Goal: Check status: Check status

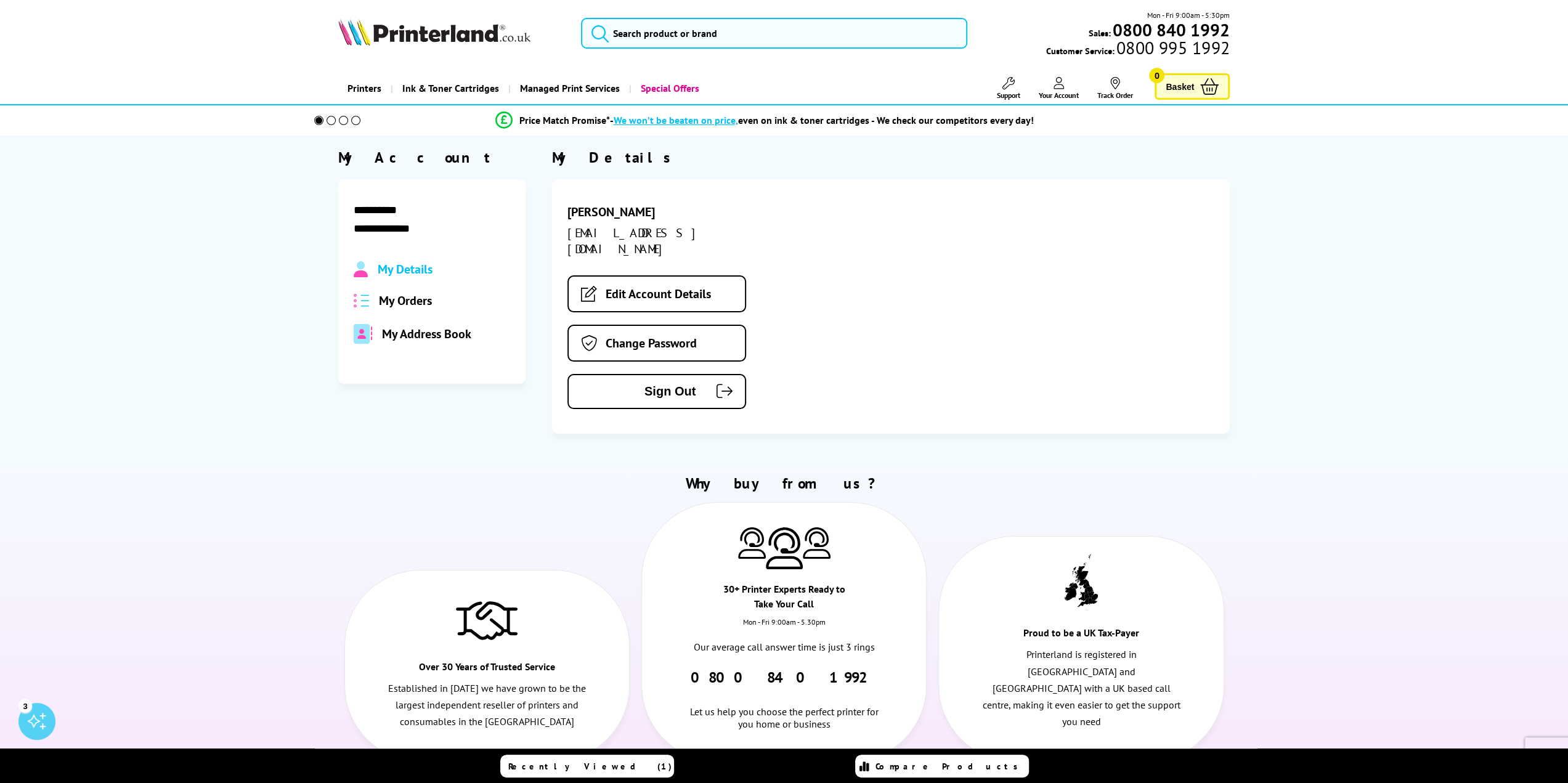
click at [415, 305] on span "My Orders" at bounding box center [405, 301] width 53 height 16
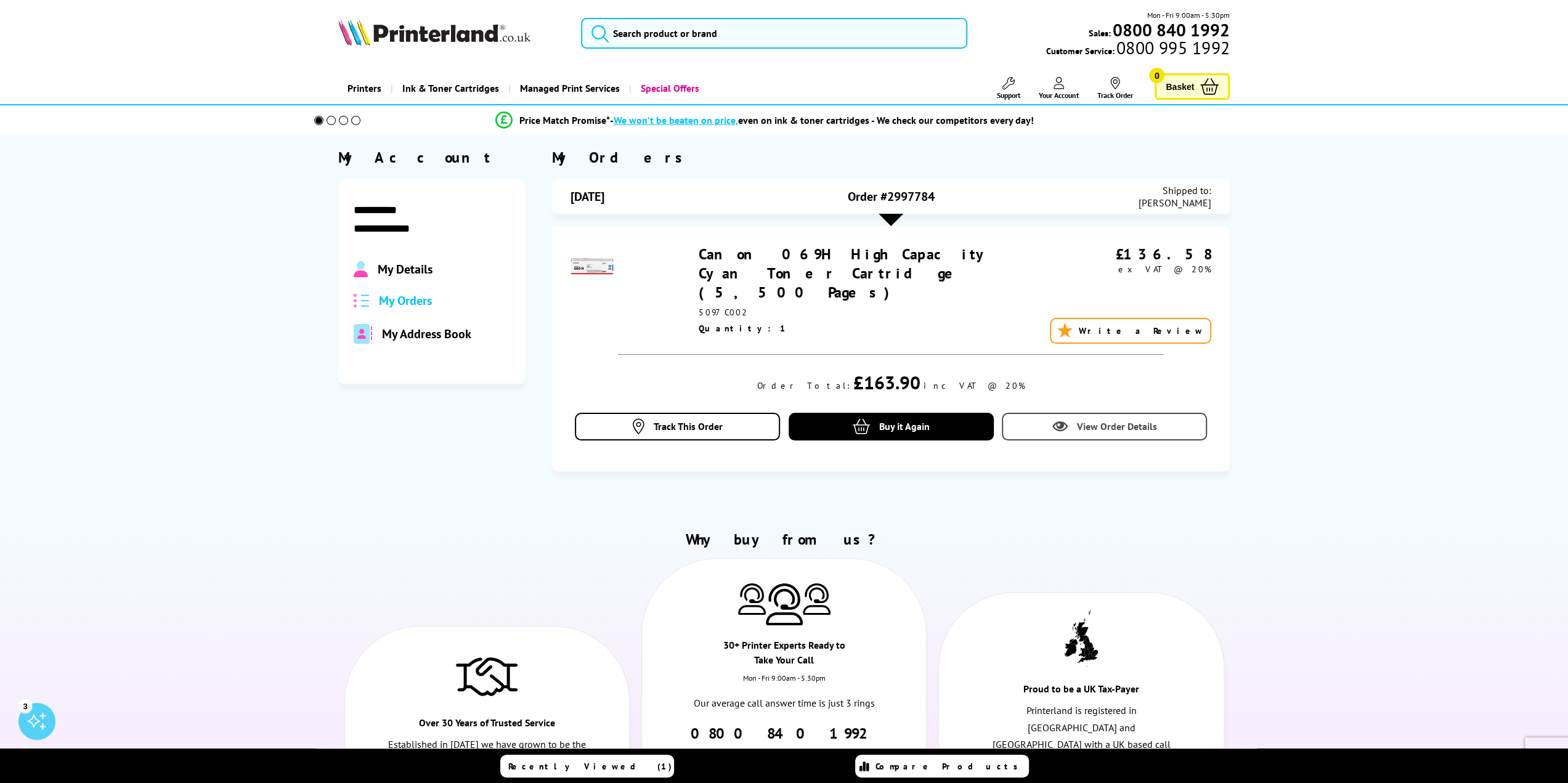
click at [1148, 420] on span "View Order Details" at bounding box center [1117, 426] width 80 height 12
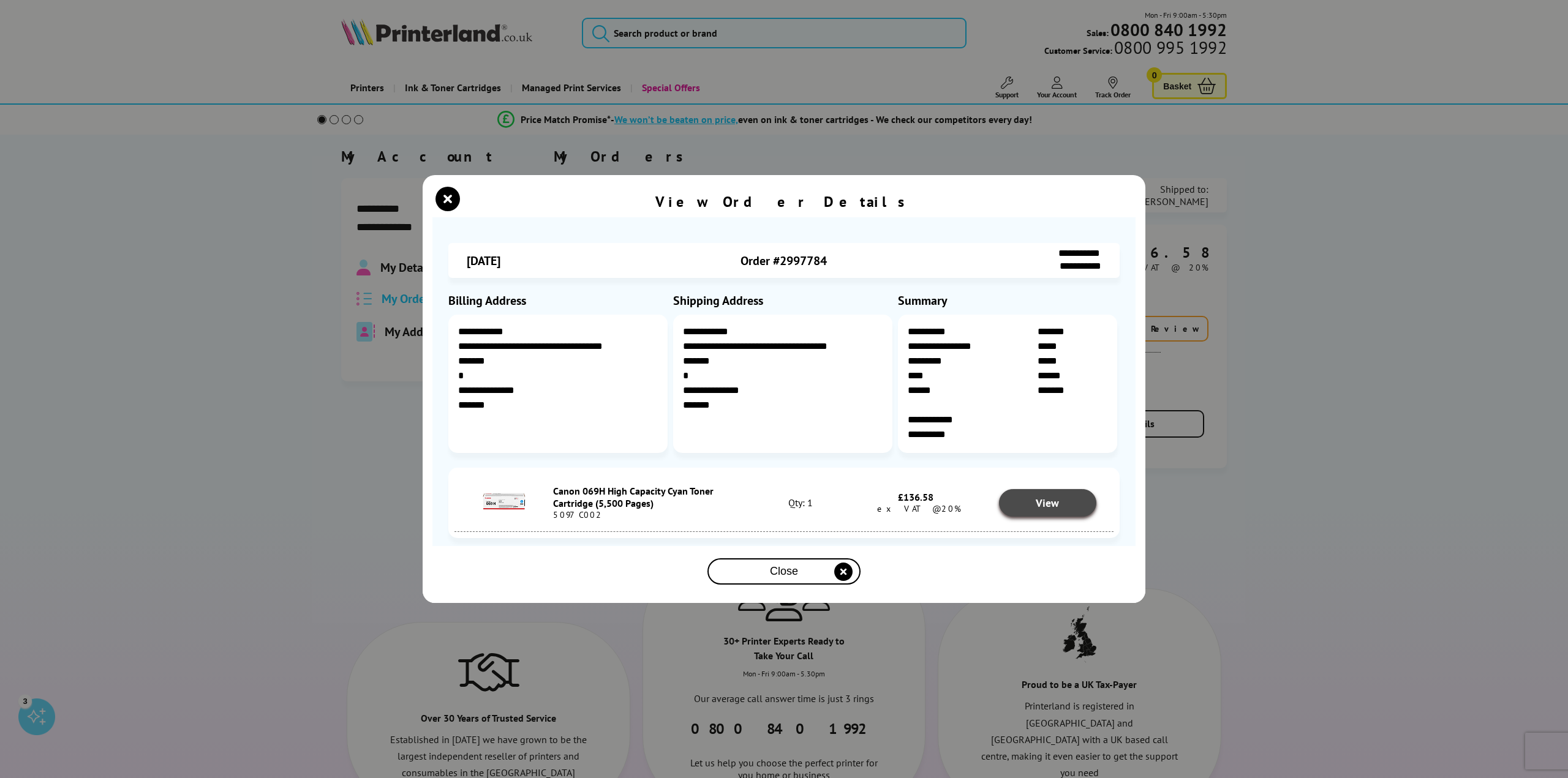
click at [1048, 489] on link "View" at bounding box center [1047, 503] width 98 height 28
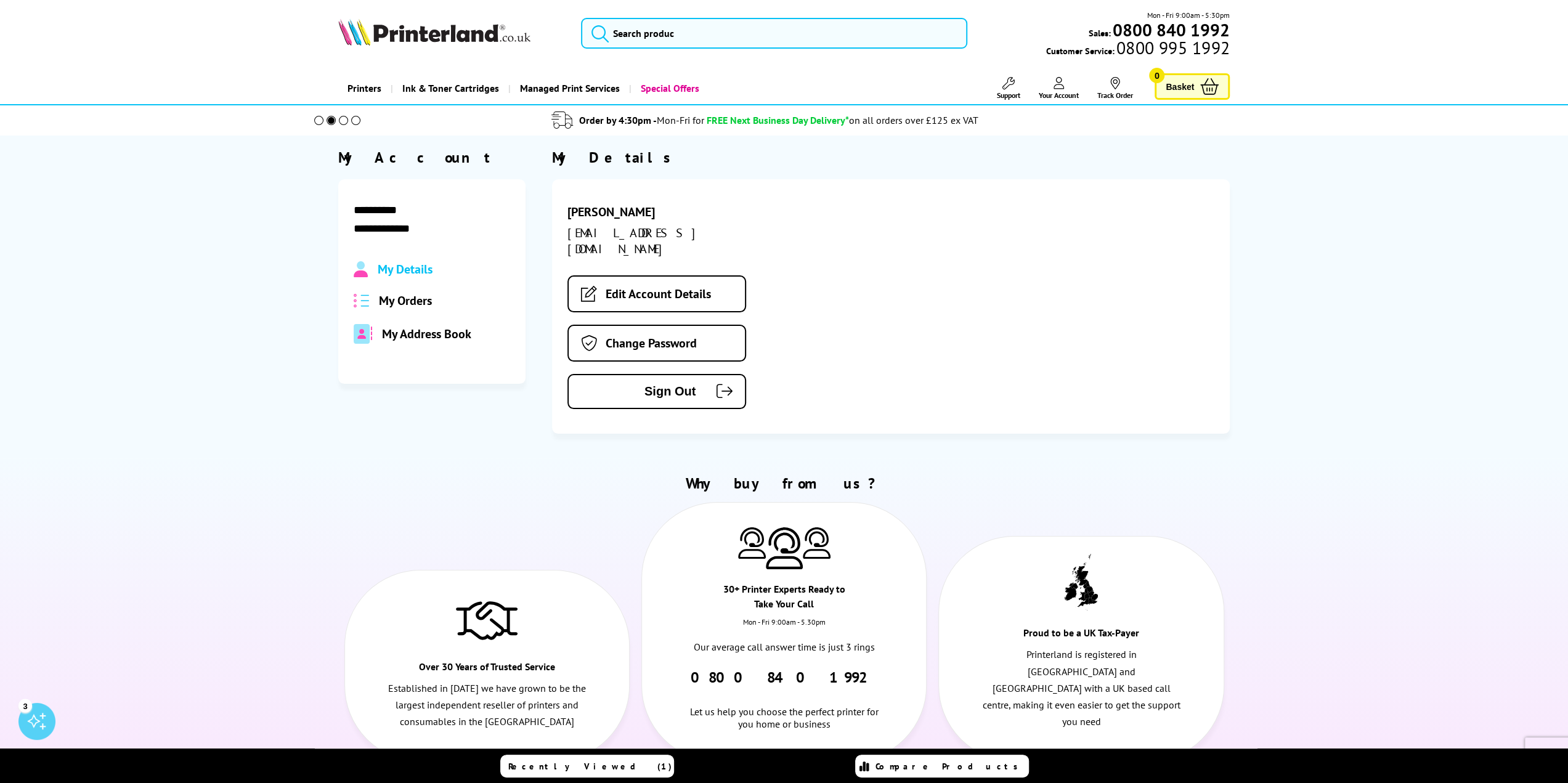
click at [413, 310] on div "My Details My Orders My Address Book" at bounding box center [432, 302] width 156 height 82
click at [417, 302] on span "My Orders" at bounding box center [405, 301] width 53 height 16
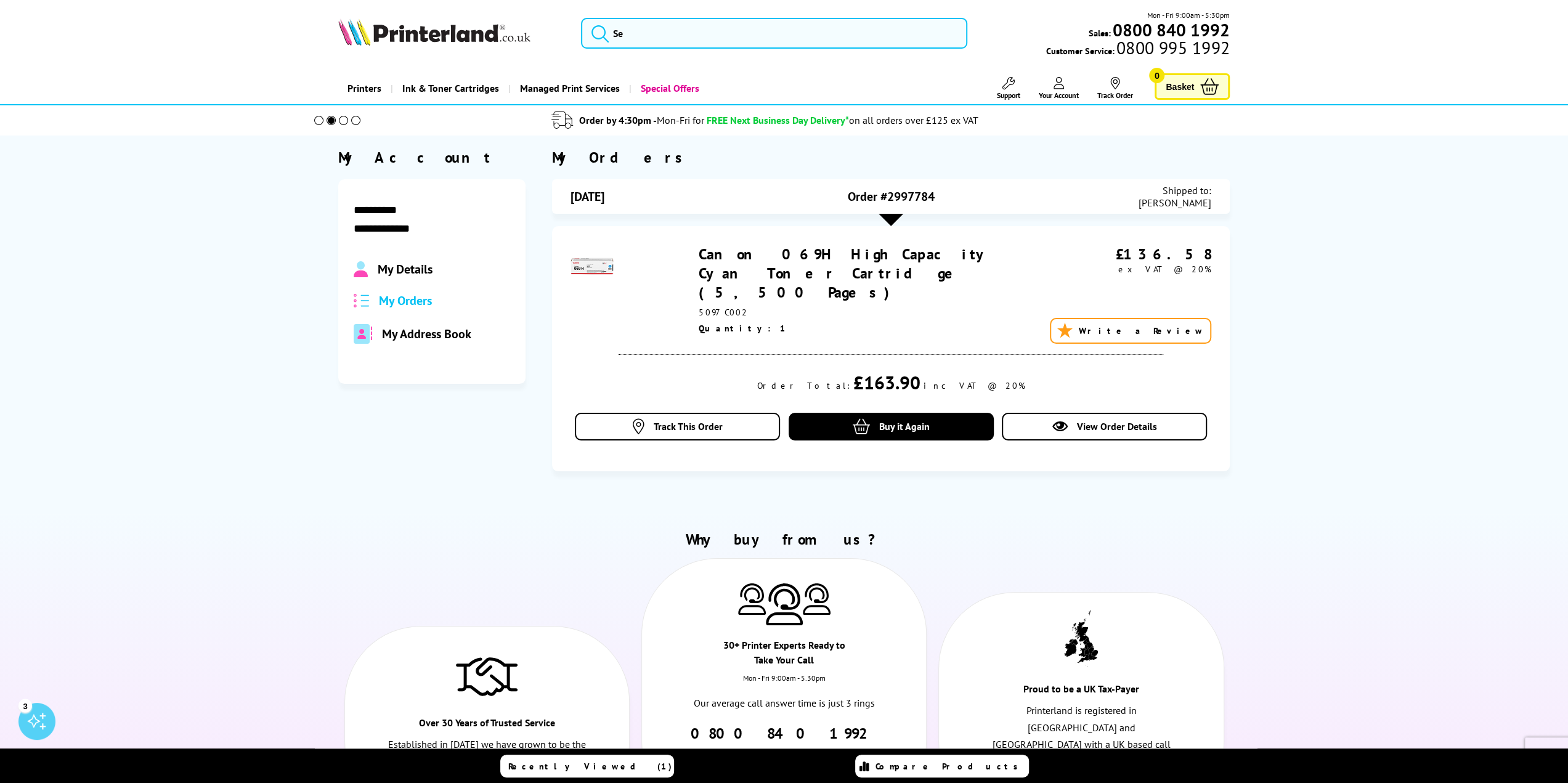
click at [890, 216] on div at bounding box center [891, 219] width 25 height 12
click at [1056, 419] on icon at bounding box center [1059, 426] width 15 height 15
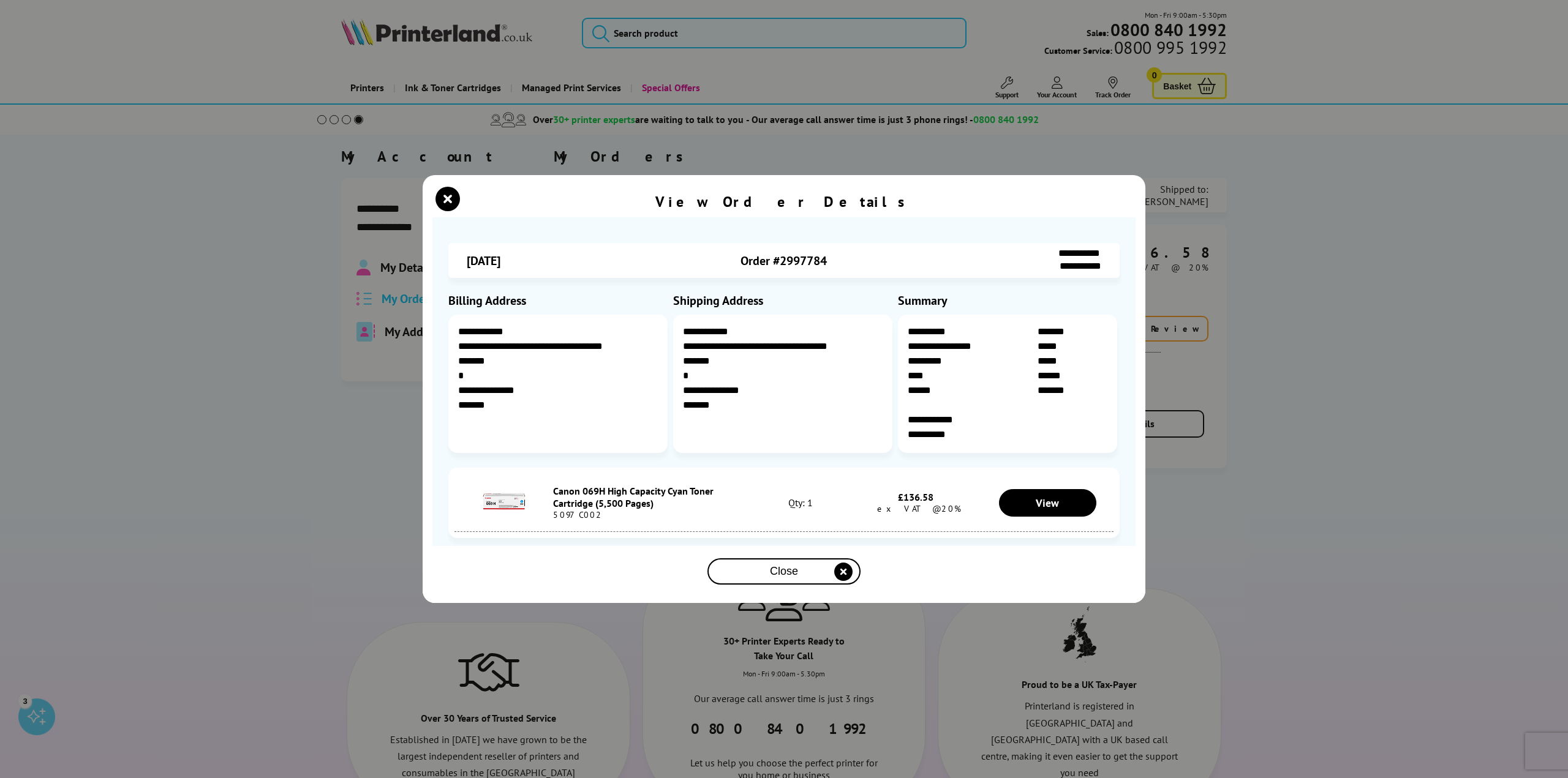
click at [327, 378] on div "**********" at bounding box center [784, 389] width 1568 height 778
